Goal: Task Accomplishment & Management: Complete application form

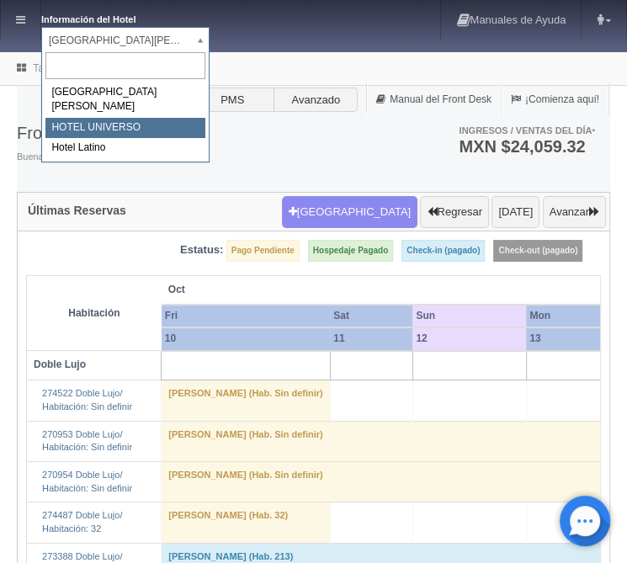
select select "358"
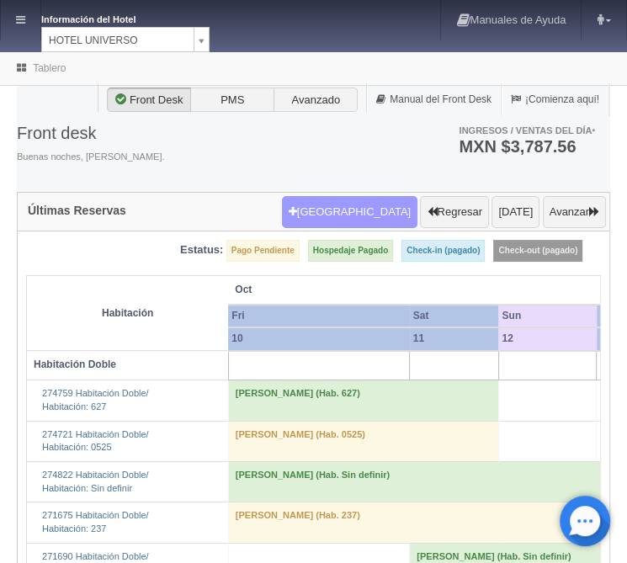
click at [368, 215] on button "Nueva Reserva" at bounding box center [349, 212] width 135 height 32
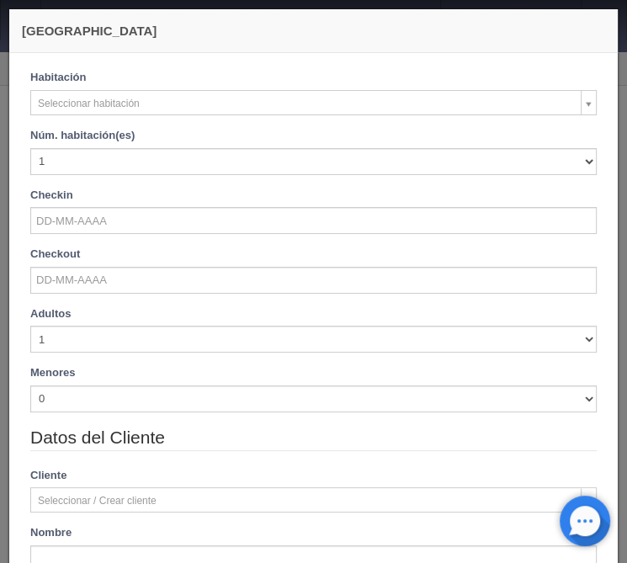
checkbox input "false"
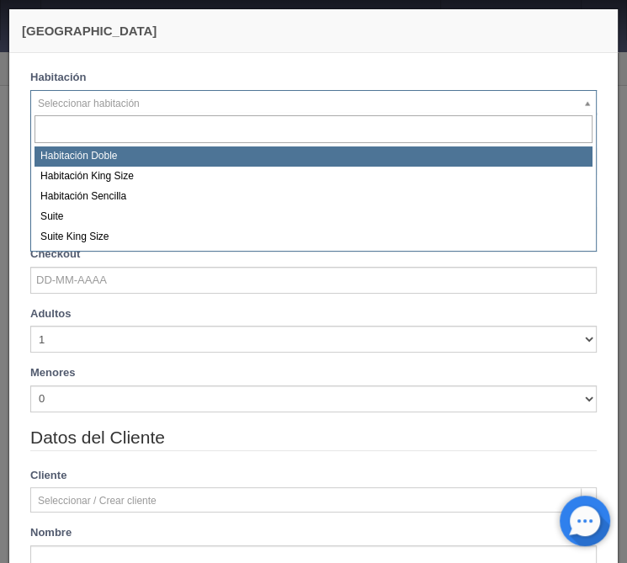
select select "583"
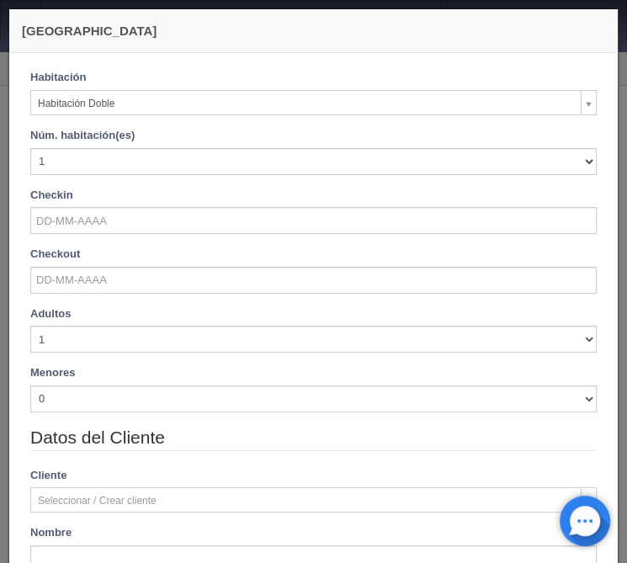
checkbox input "false"
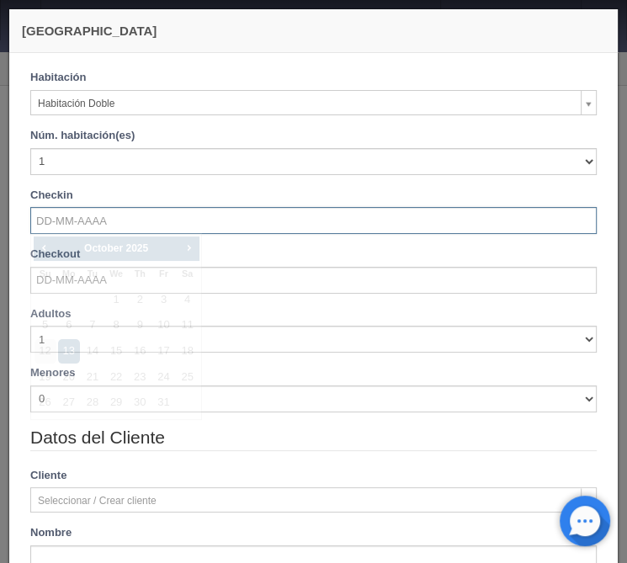
click at [86, 224] on input "text" at bounding box center [313, 220] width 566 height 27
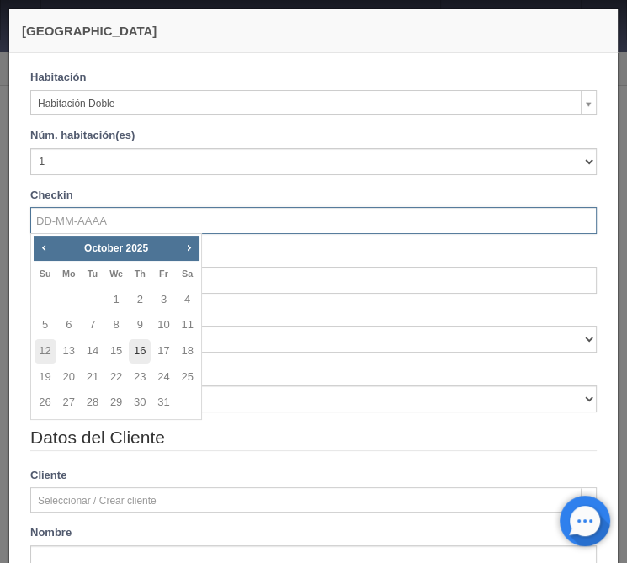
click at [146, 355] on link "16" at bounding box center [140, 351] width 22 height 24
type input "[DATE]"
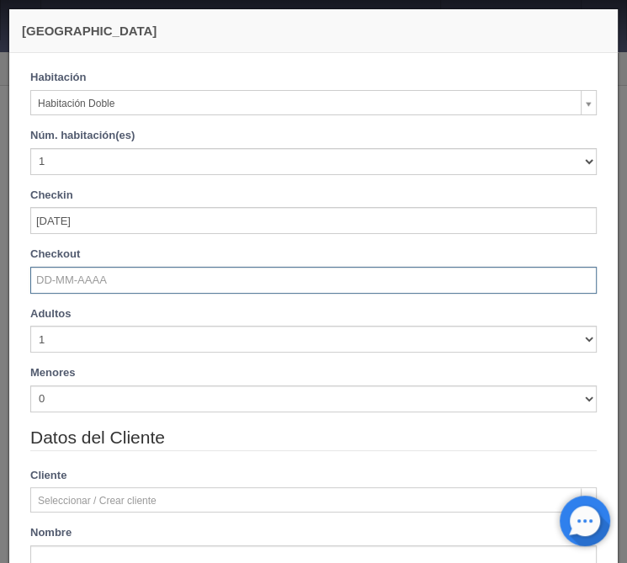
click at [82, 285] on input "text" at bounding box center [313, 280] width 566 height 27
checkbox input "false"
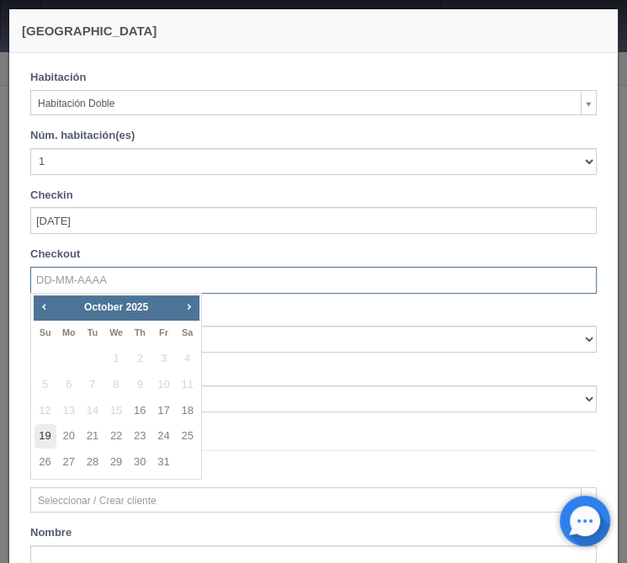
click at [54, 437] on link "19" at bounding box center [45, 436] width 22 height 24
type input "19-10-2025"
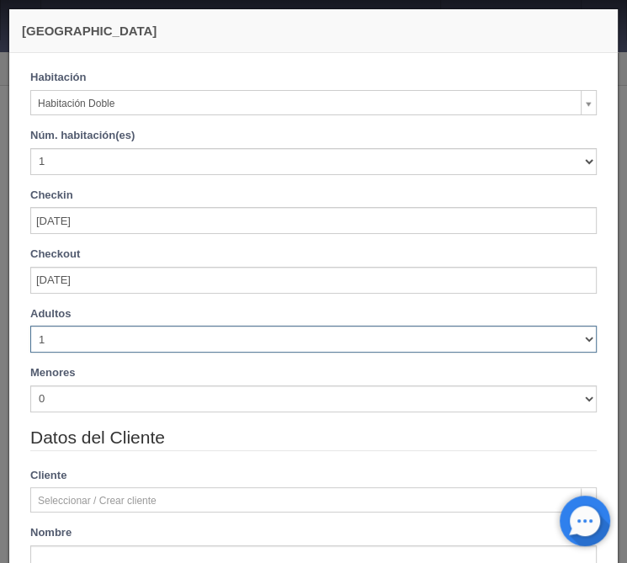
checkbox input "false"
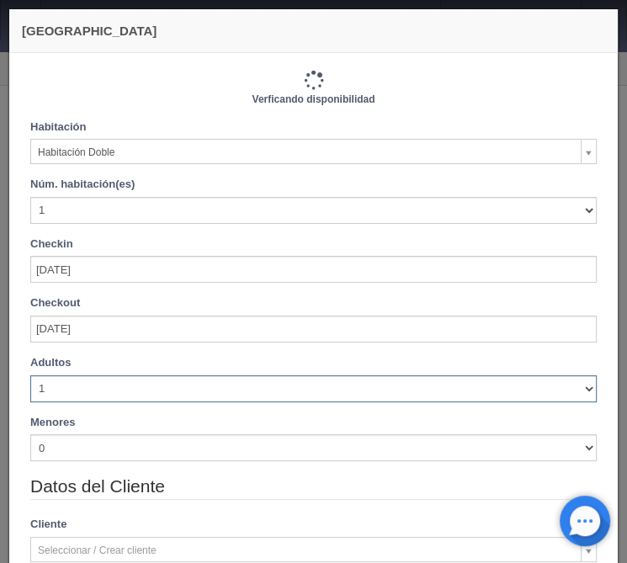
select select "3"
click option "3" at bounding box center [0, 0] width 0 height 0
type input "3090.00"
checkbox input "false"
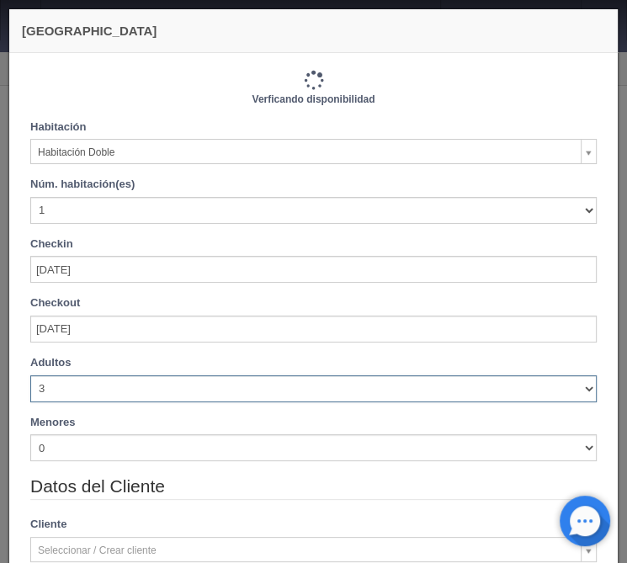
type input "3330.00"
checkbox input "false"
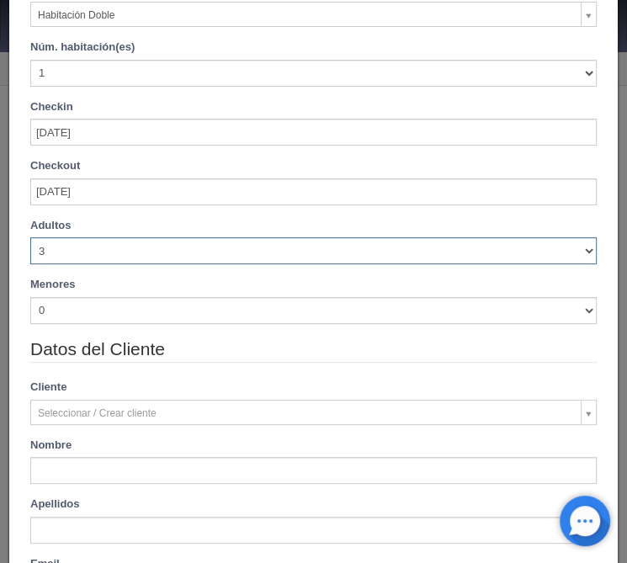
scroll to position [270, 0]
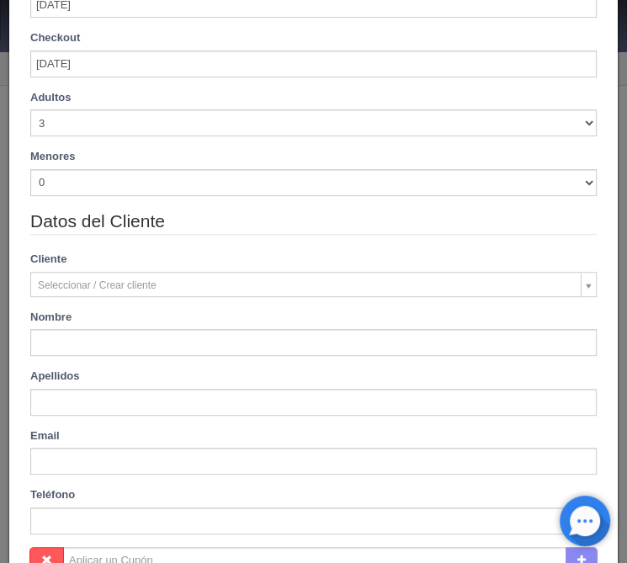
type input "Adan"
type input "Martinez"
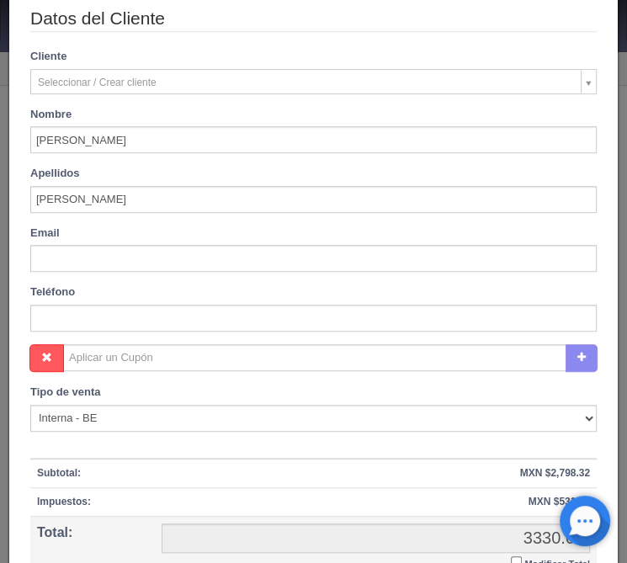
scroll to position [633, 0]
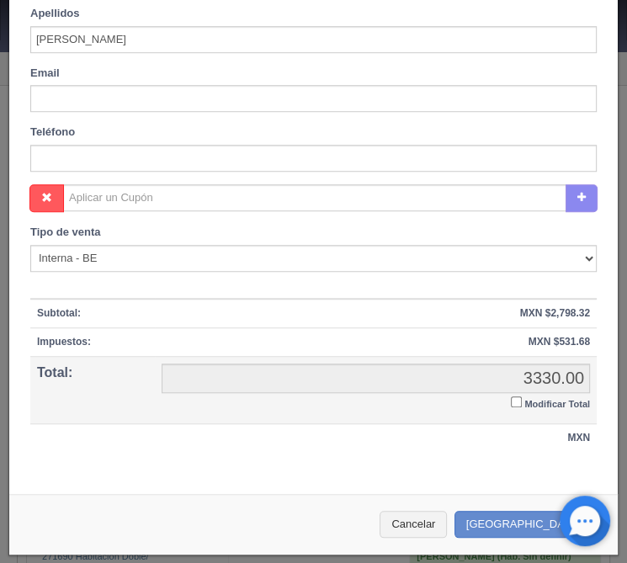
click at [517, 405] on input "Modificar Total" at bounding box center [516, 401] width 11 height 11
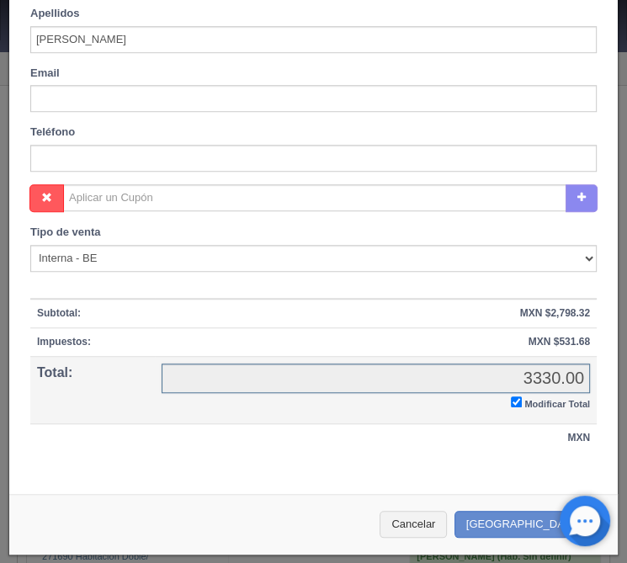
checkbox input "true"
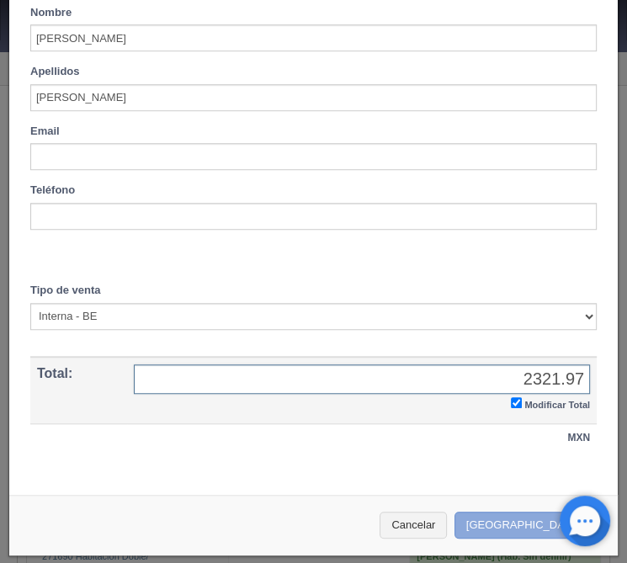
type input "2321.97"
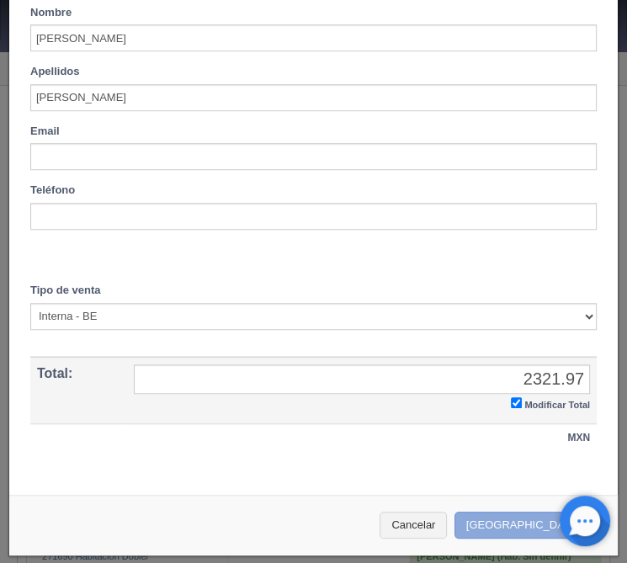
click at [527, 521] on button "[GEOGRAPHIC_DATA]" at bounding box center [527, 525] width 146 height 28
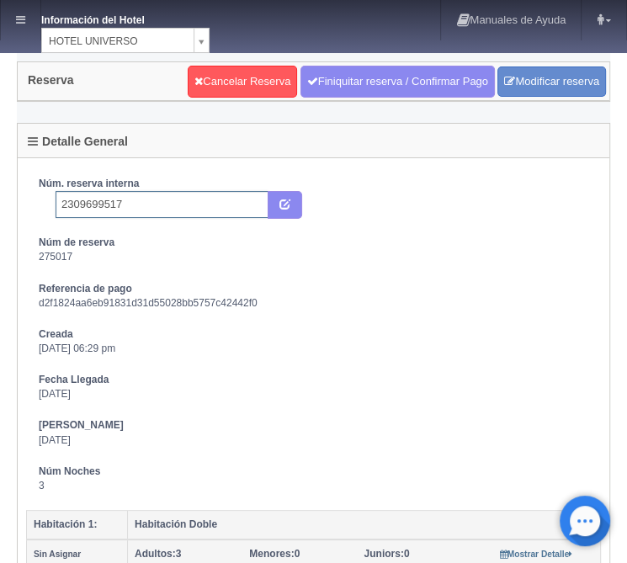
click at [163, 206] on input "2309699517" at bounding box center [162, 204] width 213 height 27
type input "2309699517 Expedia"
click at [284, 200] on icon "submit" at bounding box center [284, 203] width 11 height 11
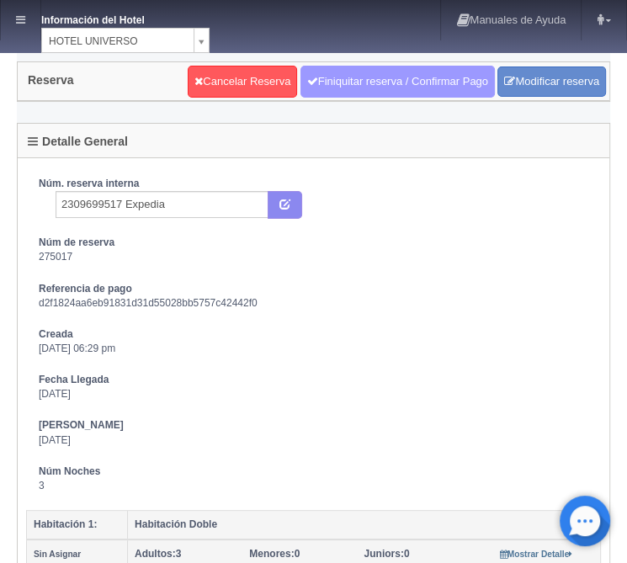
click at [331, 82] on link "Finiquitar reserva / Confirmar Pago" at bounding box center [397, 82] width 194 height 32
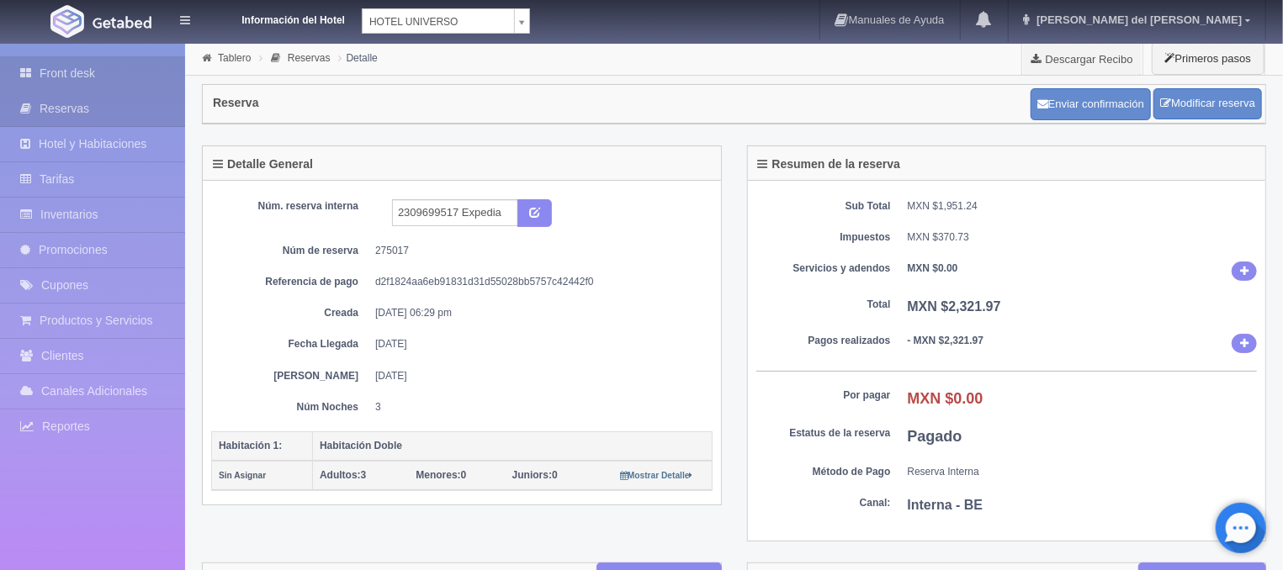
click at [99, 76] on link "Front desk" at bounding box center [92, 73] width 185 height 34
